Goal: Transaction & Acquisition: Purchase product/service

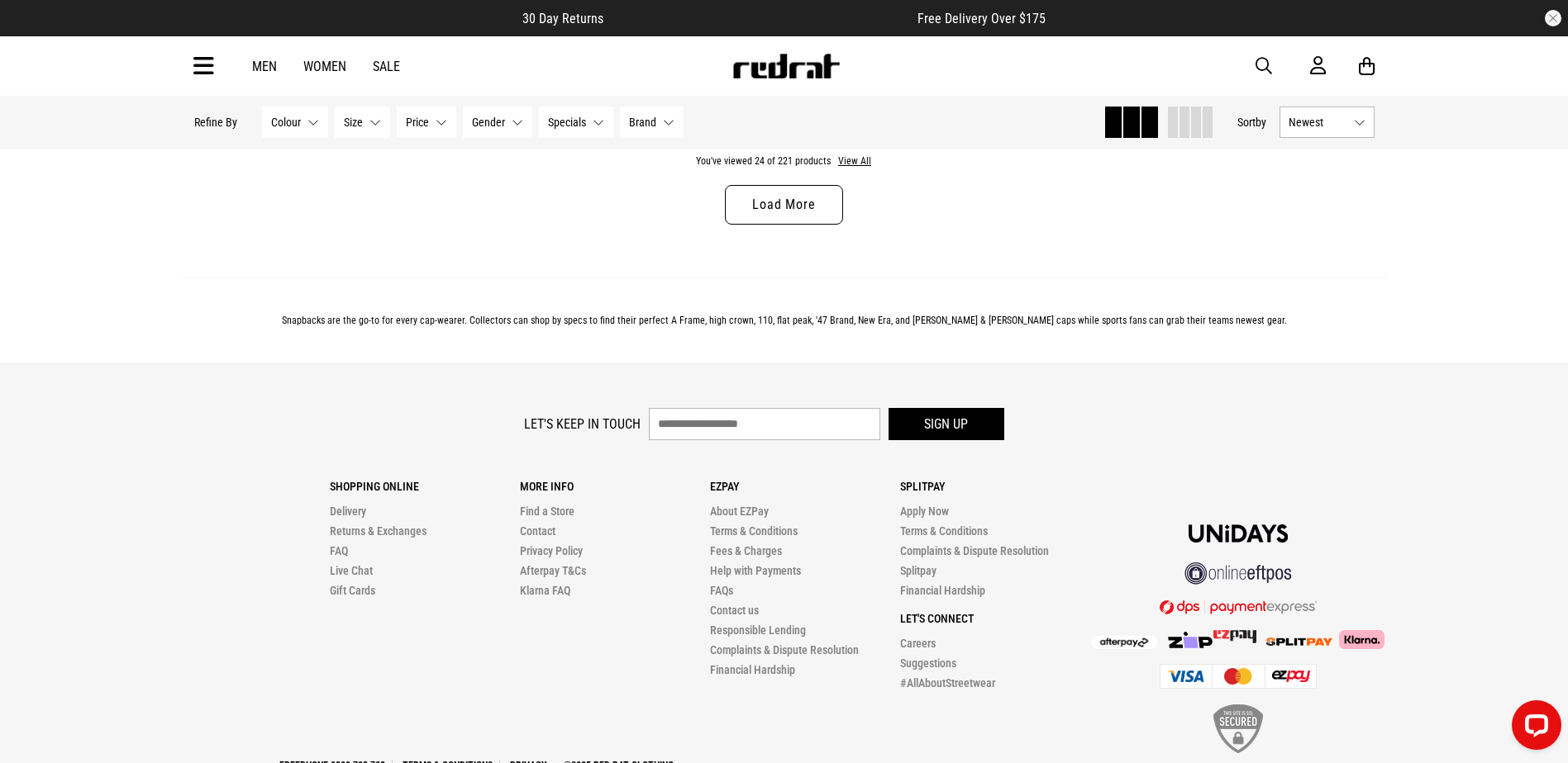
scroll to position [5453, 0]
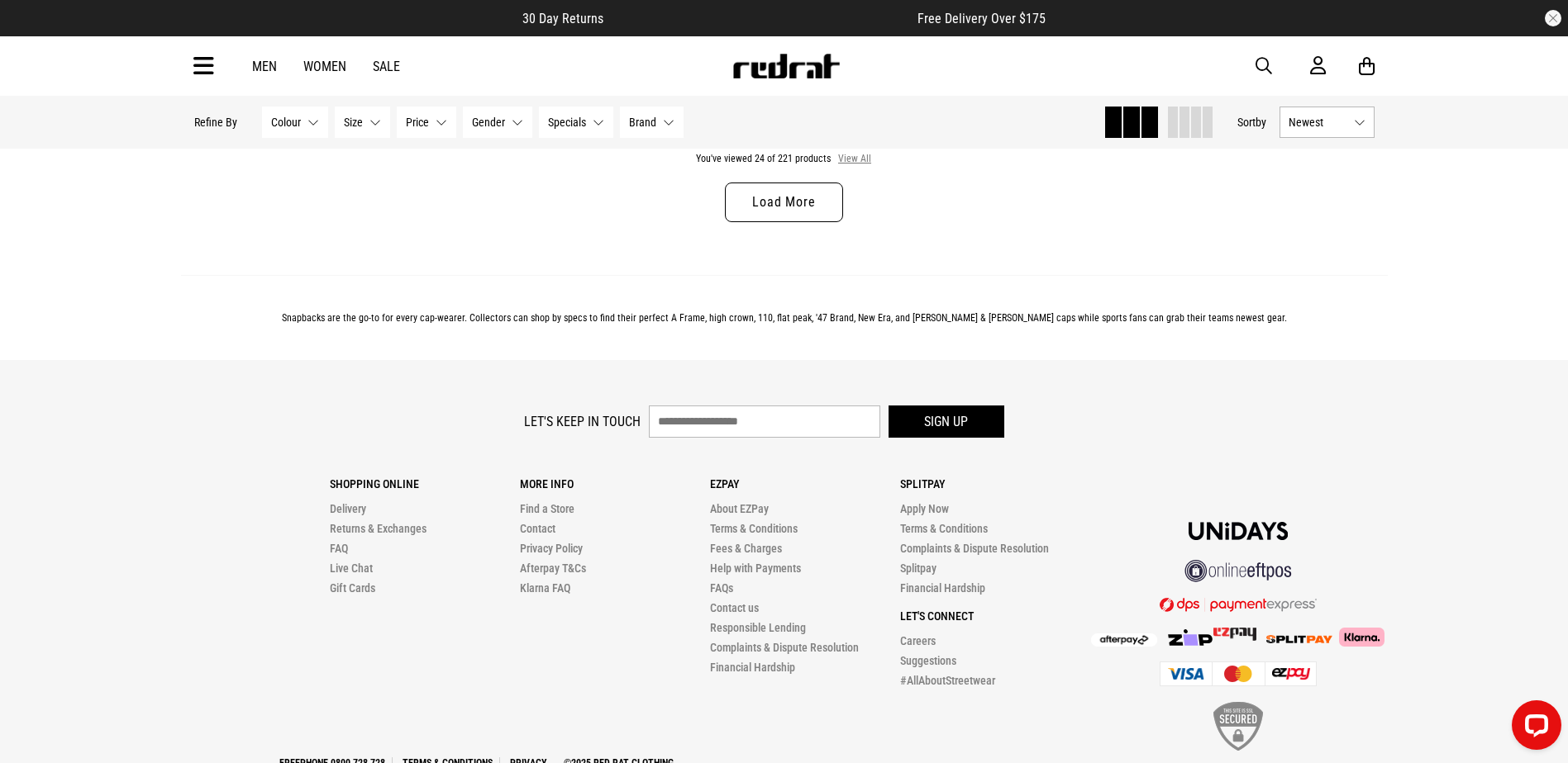
click at [852, 167] on button "View All" at bounding box center [854, 160] width 35 height 15
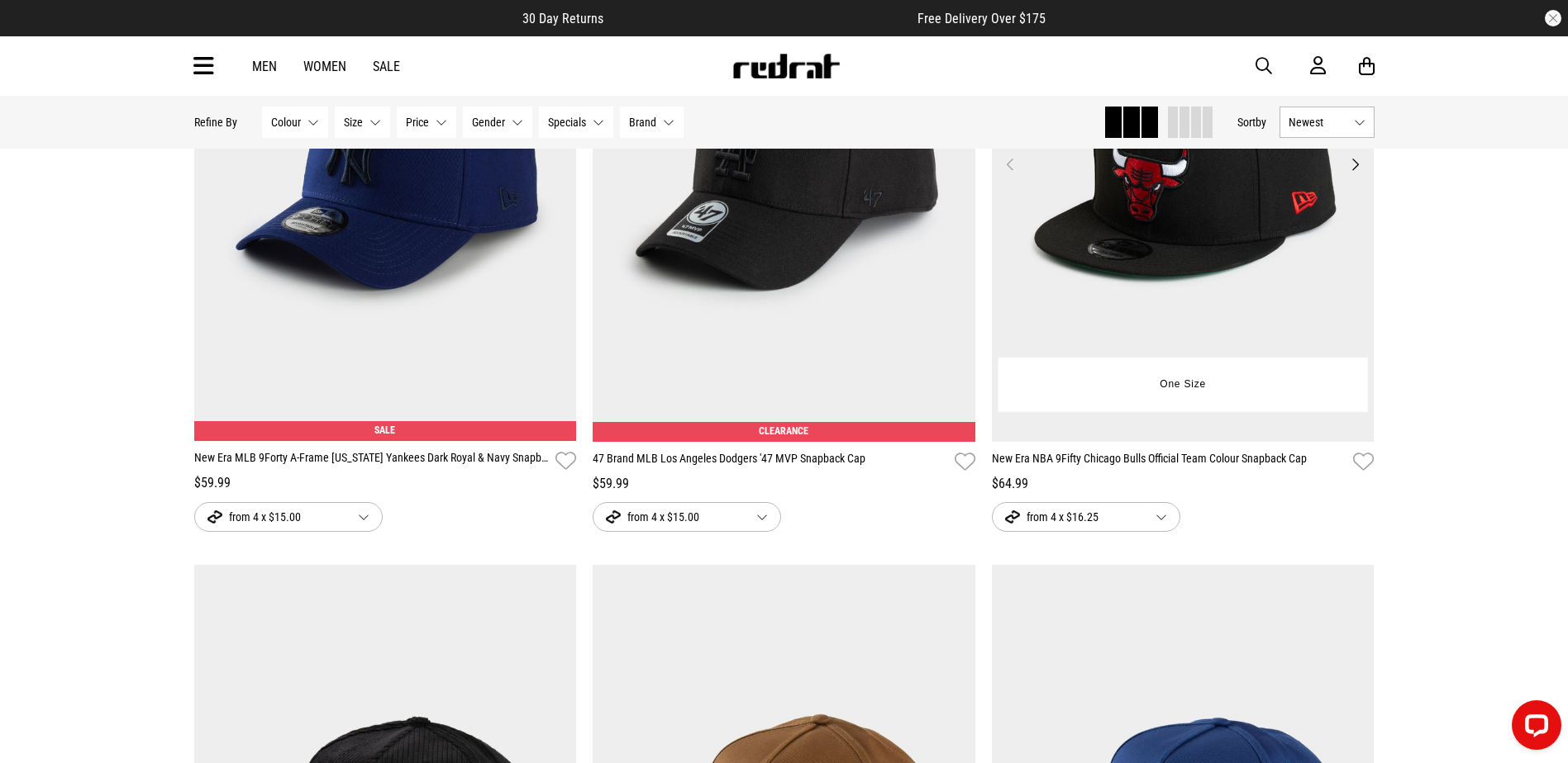
scroll to position [47020, 0]
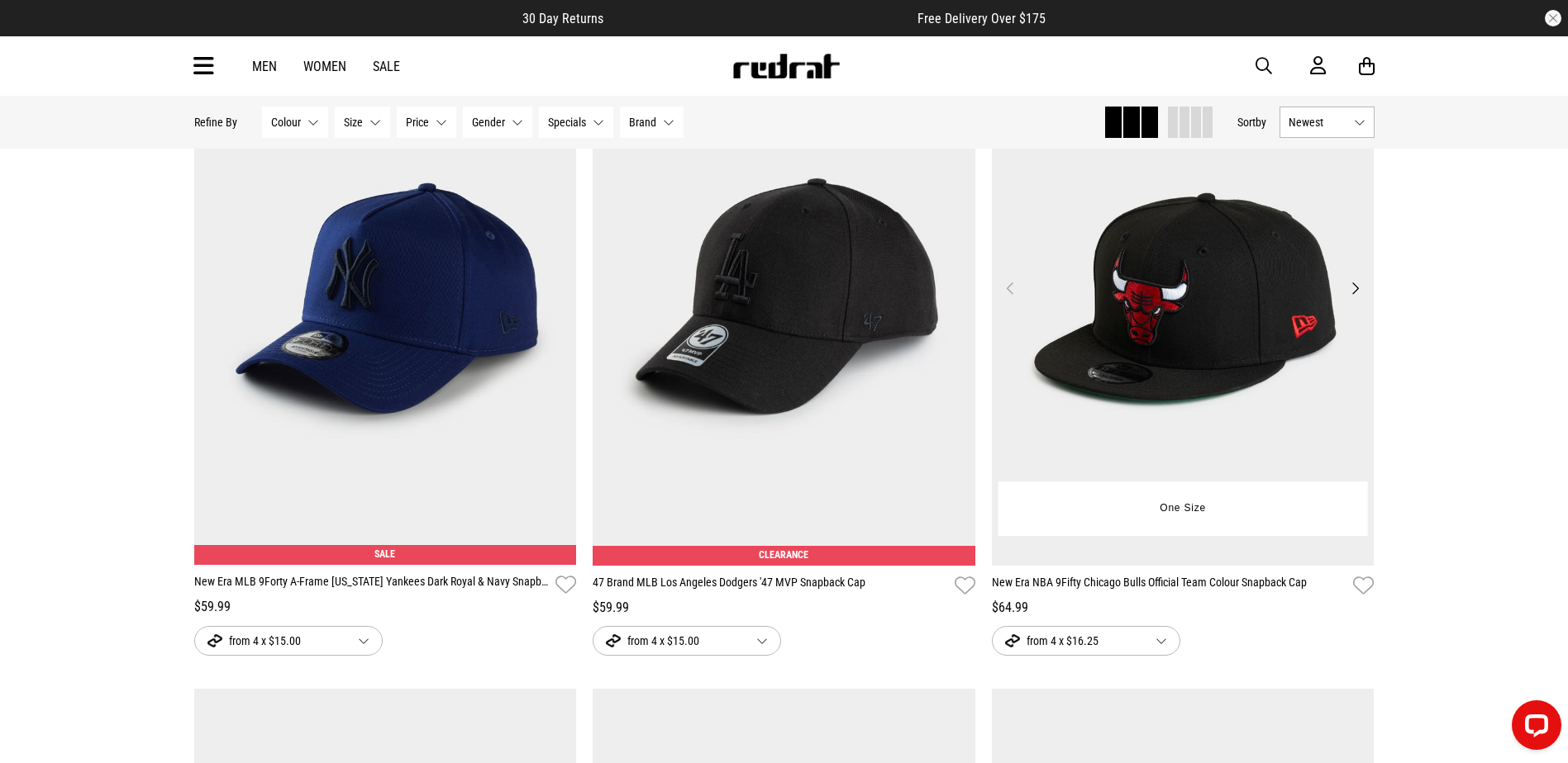
click at [1358, 299] on button "Next" at bounding box center [1355, 289] width 21 height 20
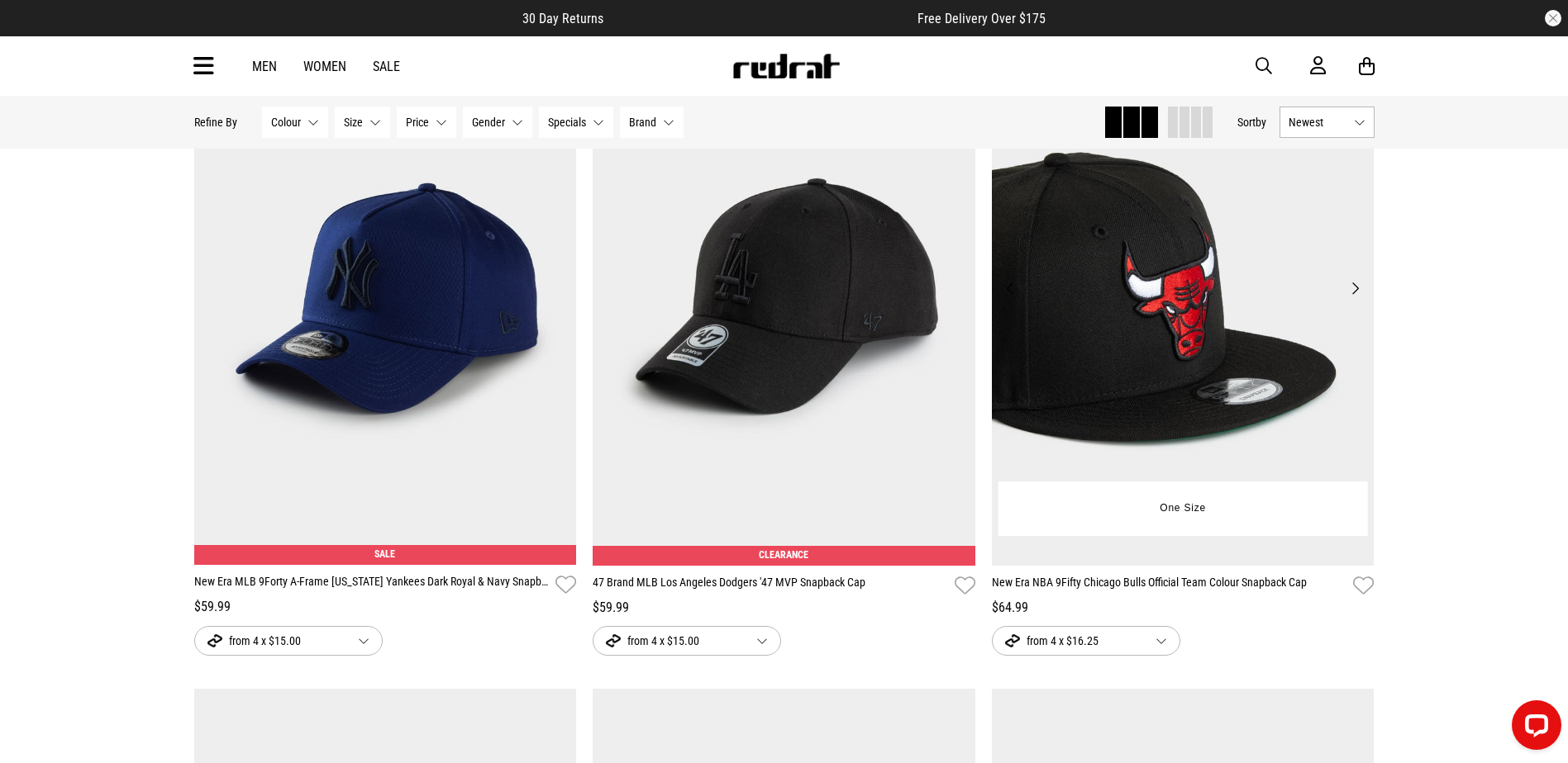
click at [1358, 299] on button "Next" at bounding box center [1355, 289] width 21 height 20
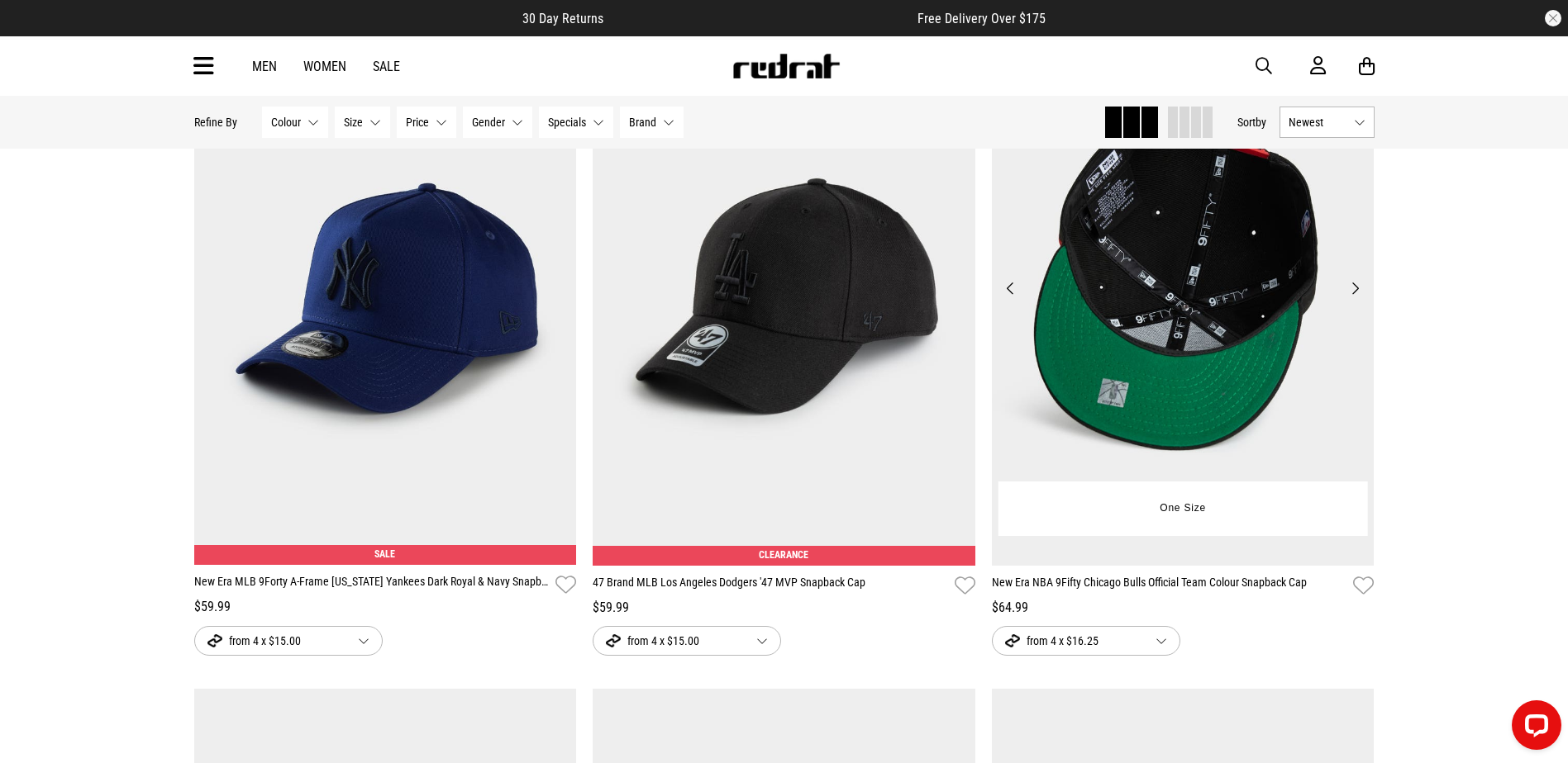
click at [1358, 299] on button "Next" at bounding box center [1355, 289] width 21 height 20
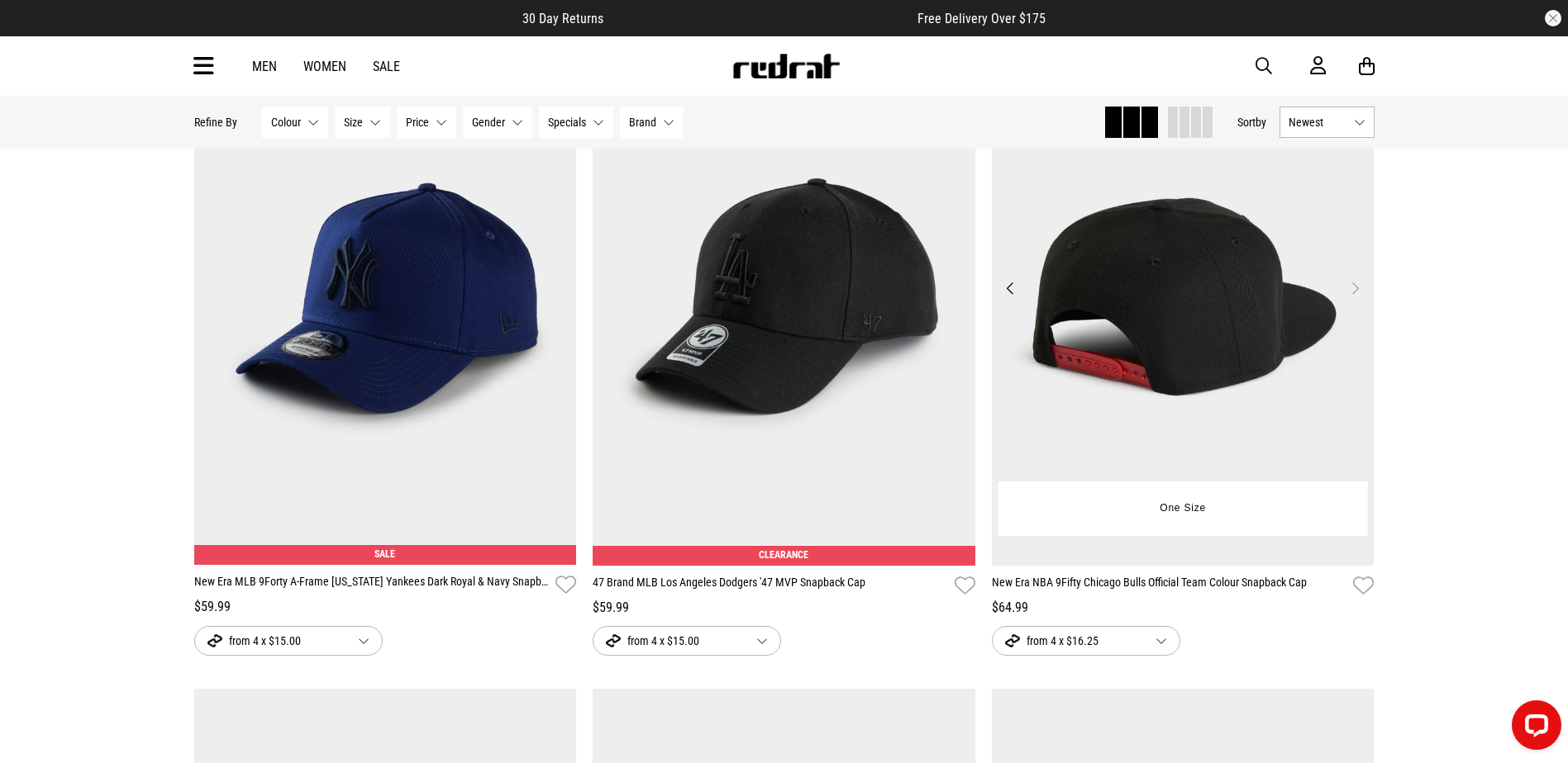
click at [1358, 299] on button "Next" at bounding box center [1355, 289] width 21 height 20
click at [1353, 299] on button "Next" at bounding box center [1355, 289] width 21 height 20
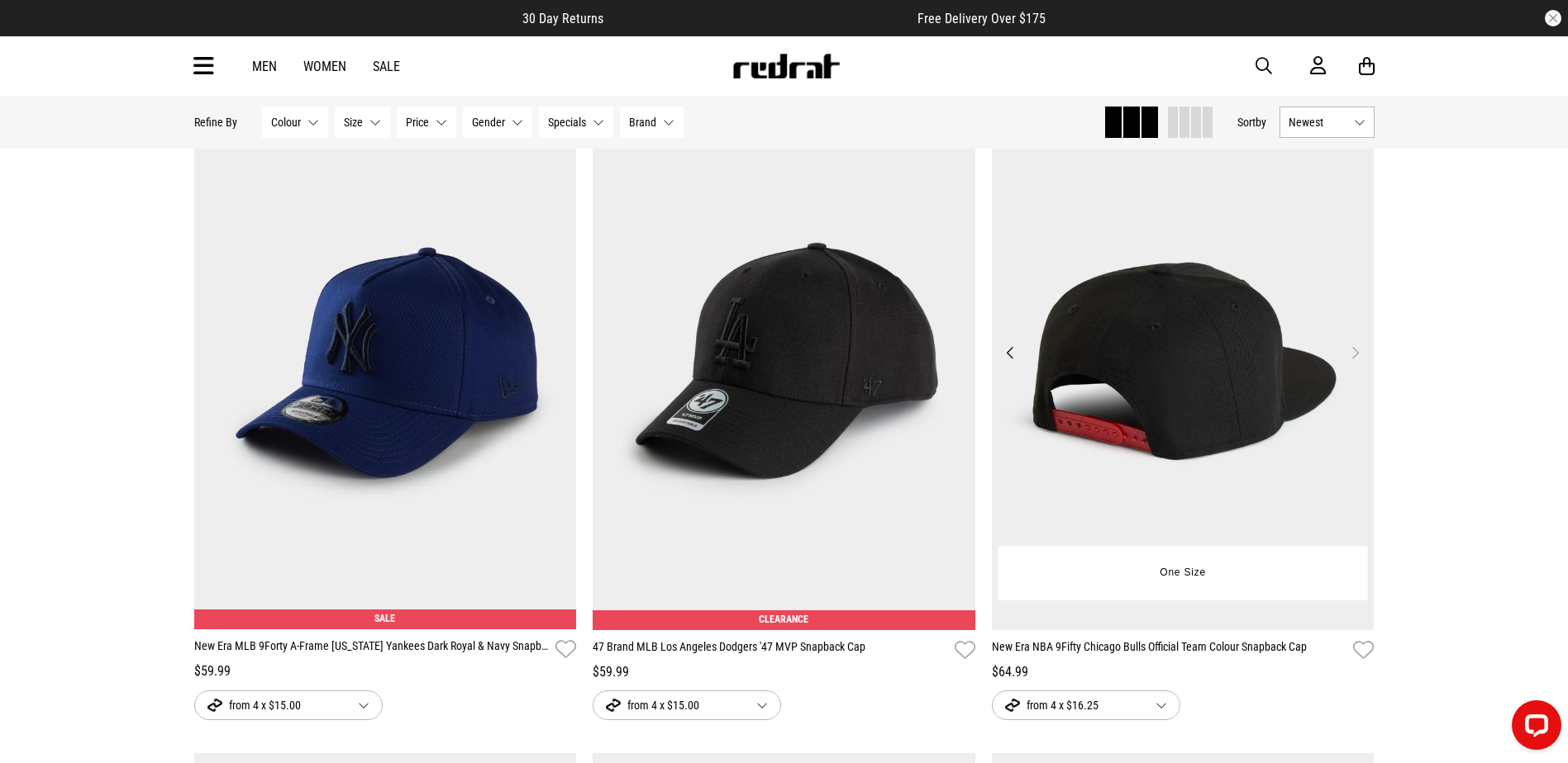
scroll to position [46855, 0]
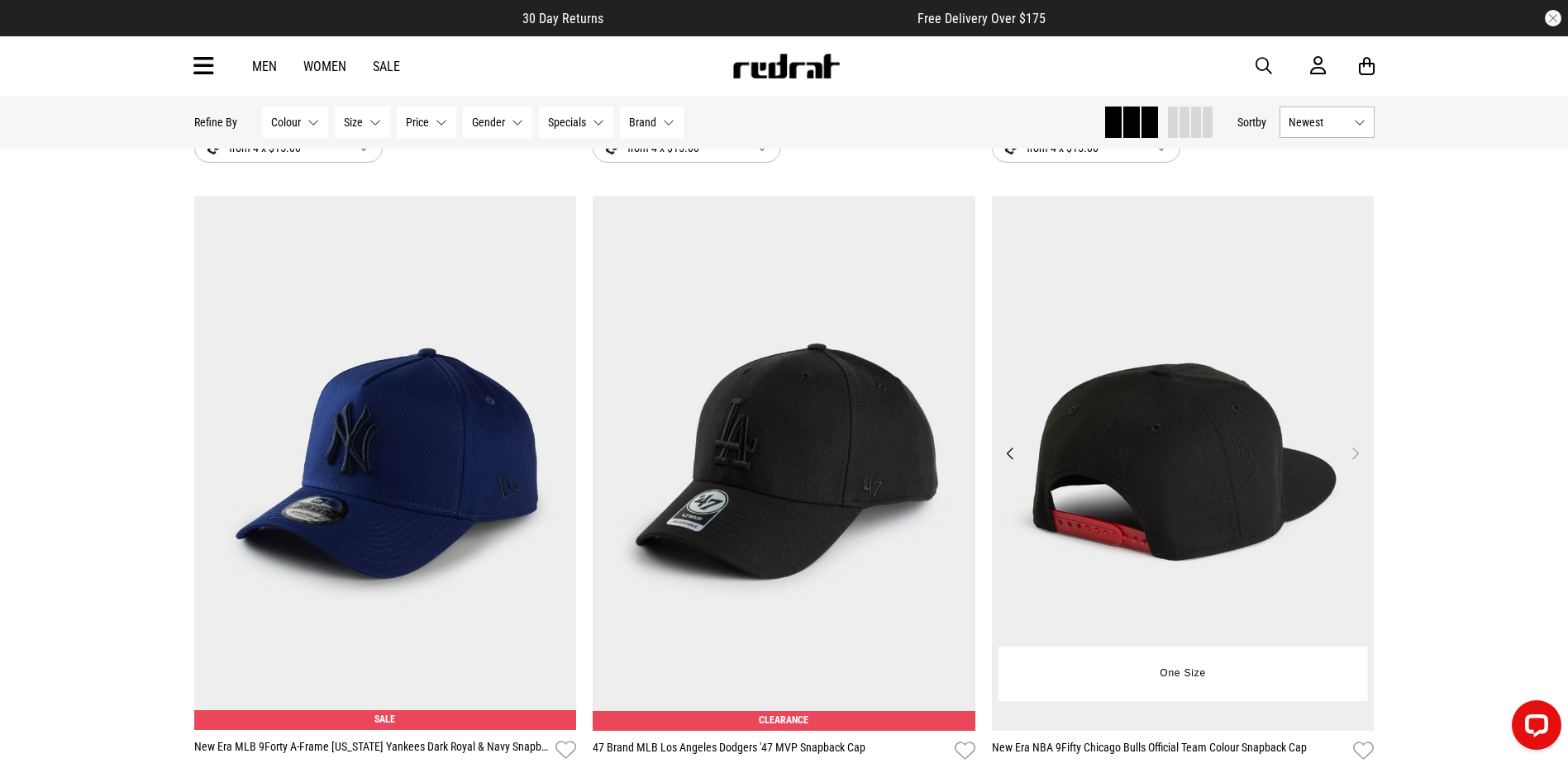
click at [1235, 450] on img at bounding box center [1183, 464] width 383 height 535
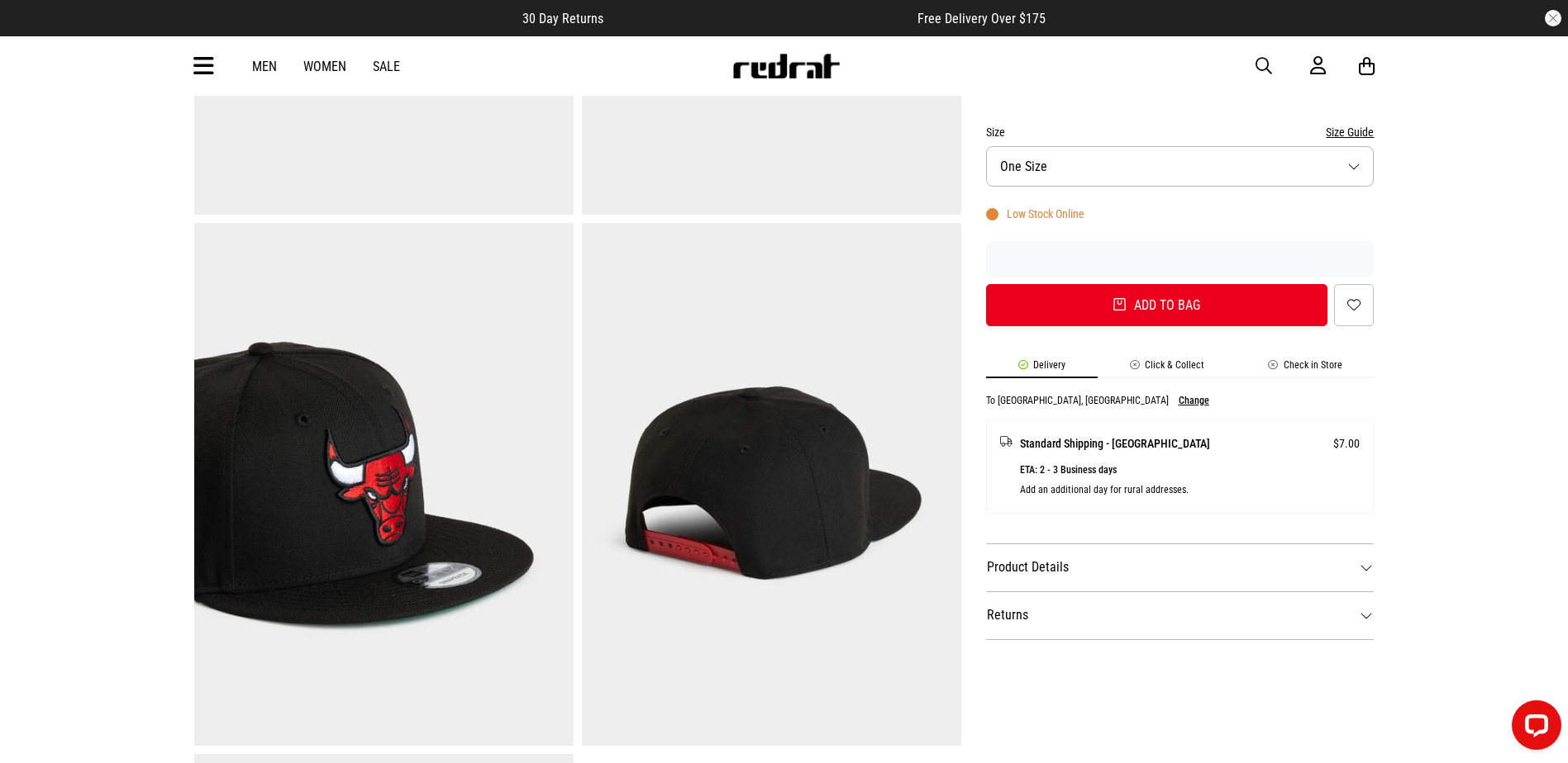
scroll to position [495, 0]
